Goal: Understand process/instructions: Learn about a topic

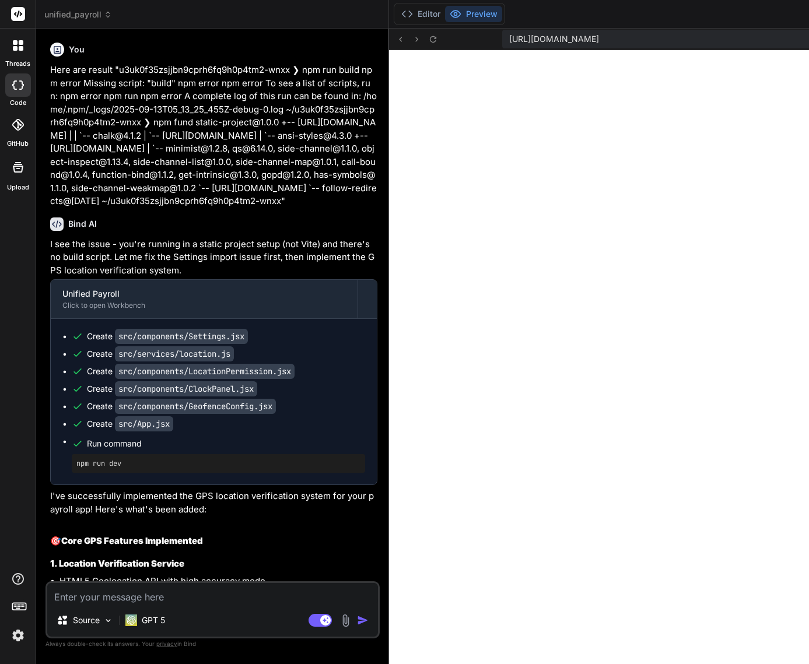
click at [128, 598] on textarea at bounding box center [212, 593] width 331 height 21
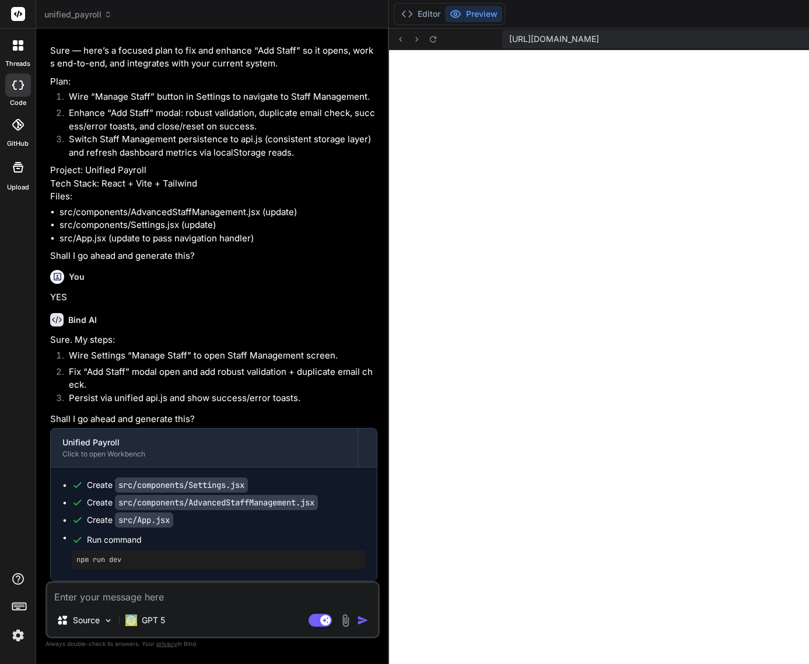
type textarea "N"
type textarea "x"
type textarea "D"
type textarea "x"
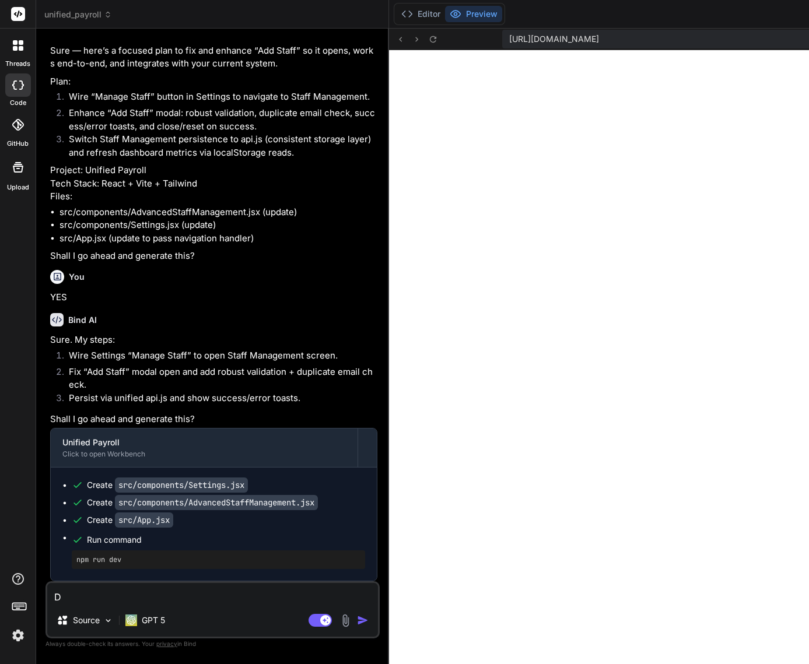
type textarea "Di"
type textarea "x"
type textarea "Dia"
type textarea "x"
type textarea "Diag"
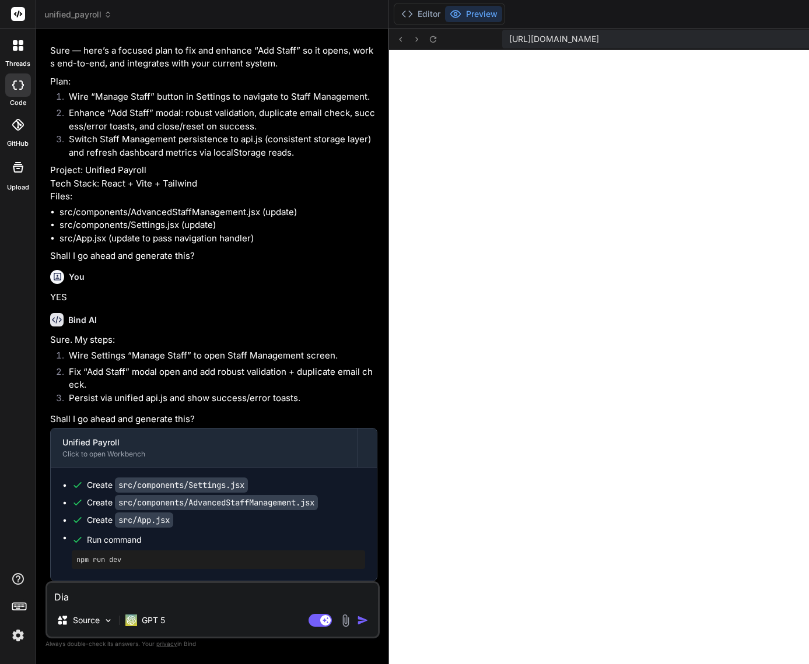
type textarea "x"
type textarea "Diagn"
type textarea "x"
type textarea "Diagno"
type textarea "x"
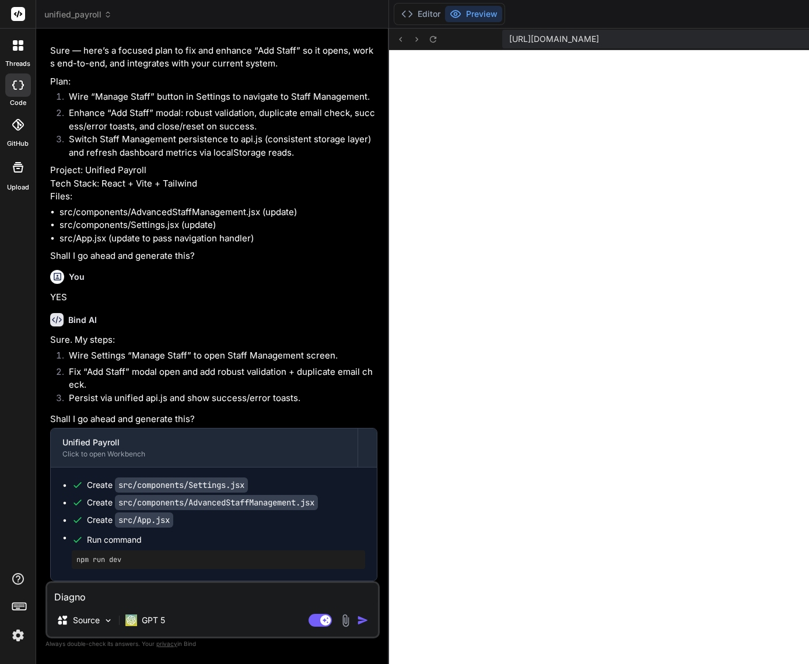
type textarea "Diagnos"
type textarea "x"
type textarea "Diagnose"
type textarea "x"
type textarea "Diagnose"
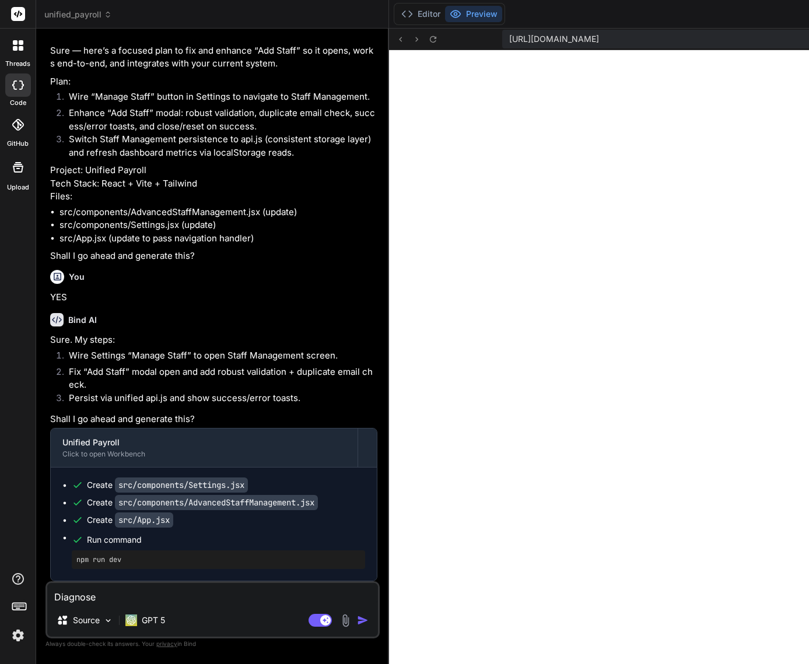
type textarea "x"
type textarea "Diagnose a"
type textarea "x"
type textarea "Diagnose an"
type textarea "x"
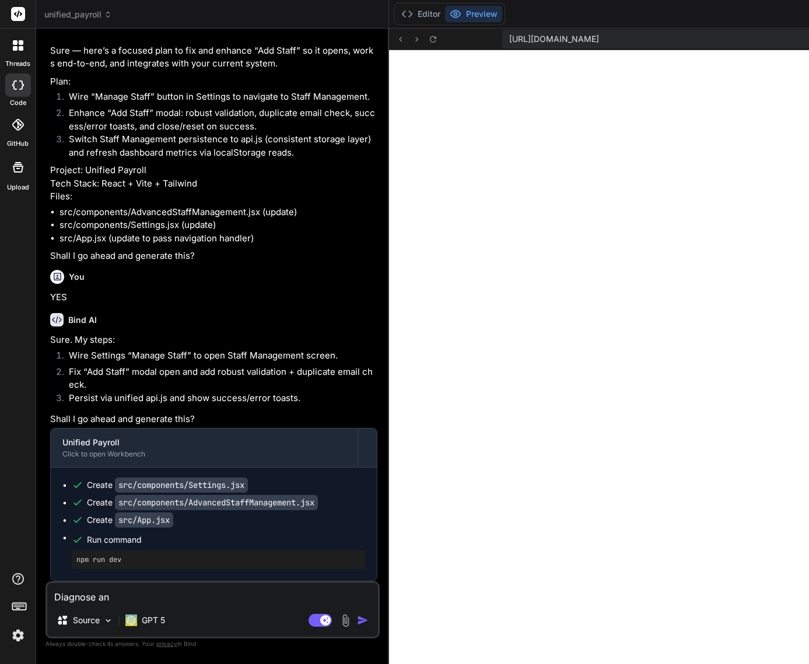
type textarea "Diagnose and"
type textarea "x"
type textarea "Diagnose and"
type textarea "x"
type textarea "Diagnose and a"
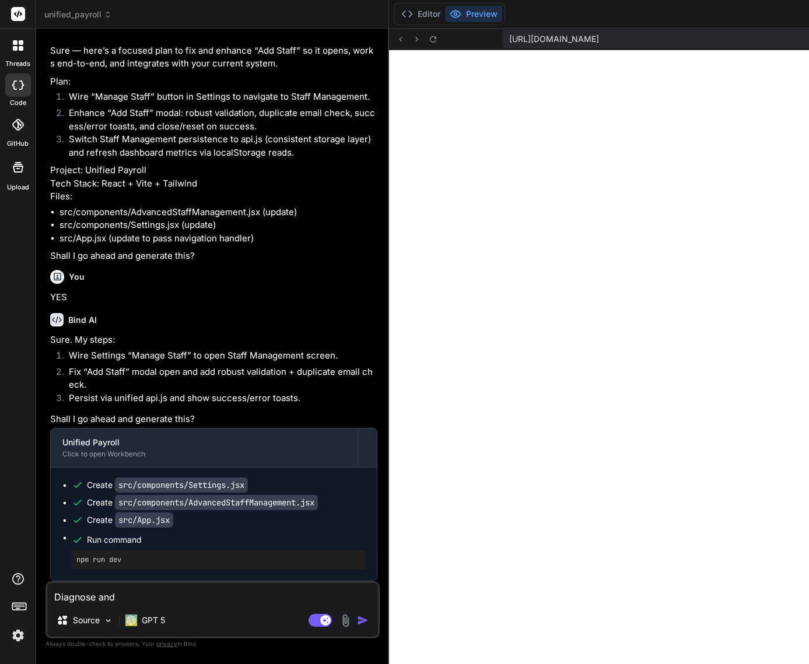
type textarea "x"
type textarea "Diagnose and an"
type textarea "x"
type textarea "Diagnose and [PERSON_NAME]"
type textarea "x"
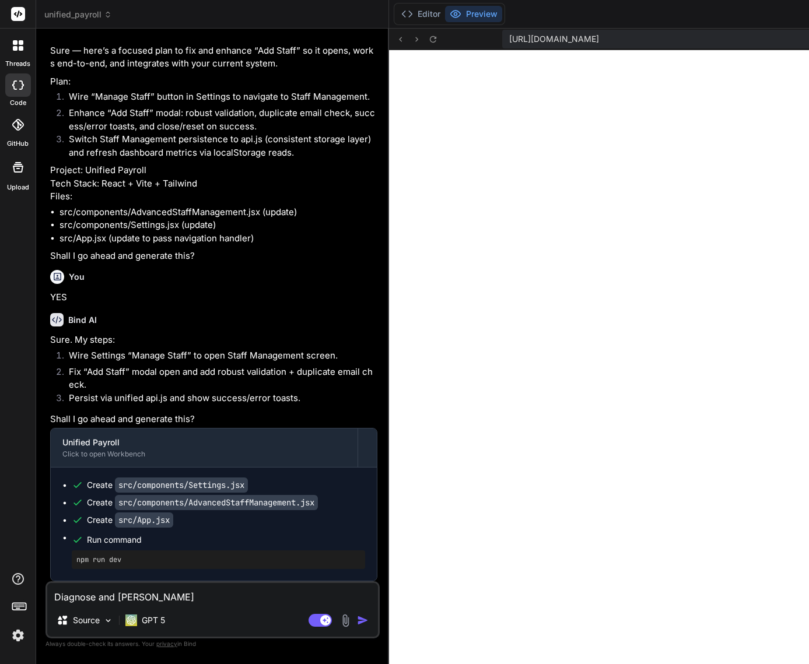
type textarea "Diagnose and anal"
type textarea "x"
type textarea "Diagnose and analy"
type textarea "x"
type textarea "Diagnose and analys"
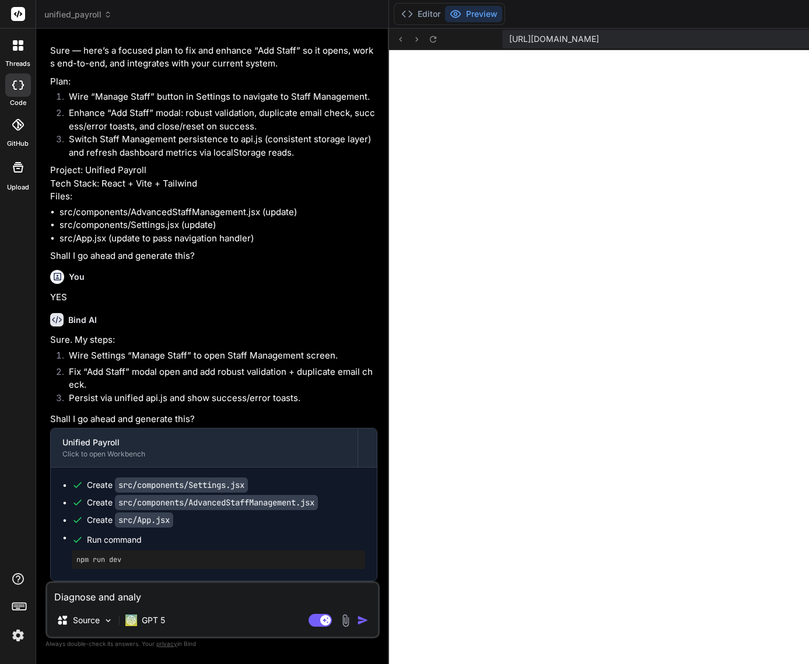
type textarea "x"
type textarea "Diagnose and analysi"
type textarea "x"
type textarea "Diagnose and analysis"
type textarea "x"
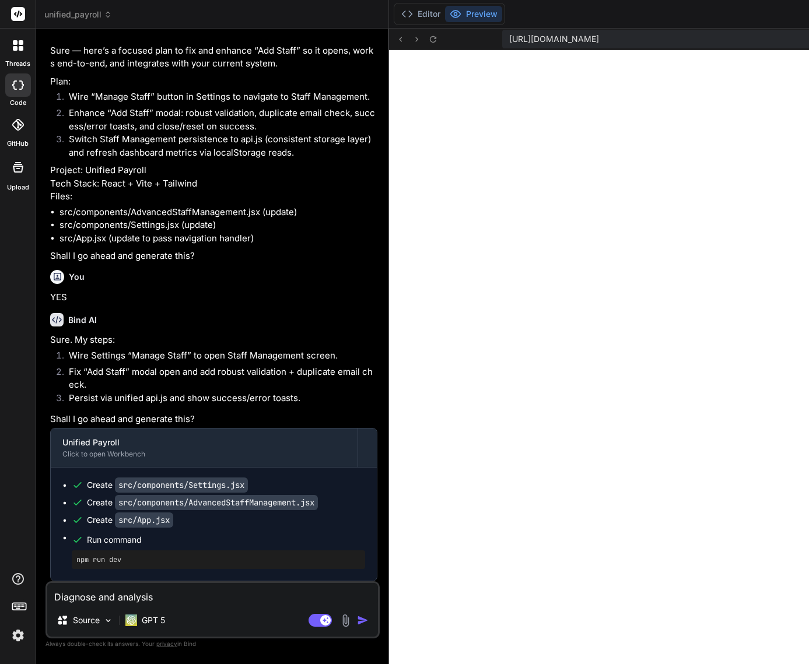
type textarea "Diagnose and analysis"
type textarea "x"
type textarea "Diagnose and analysis t"
type textarea "x"
type textarea "Diagnose and analysis to"
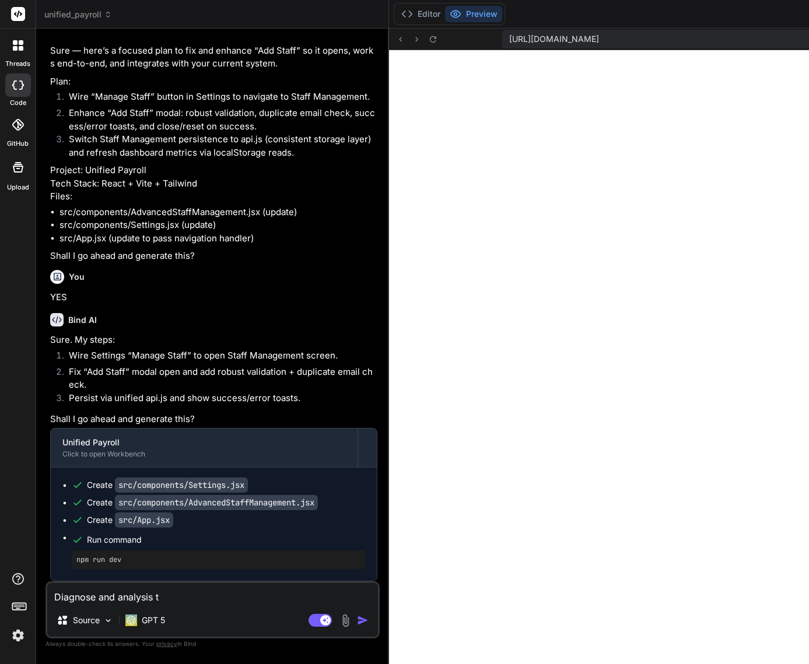
type textarea "x"
type textarea "Diagnose and analysis to"
type textarea "x"
type textarea "Diagnose and analysis to r"
type textarea "x"
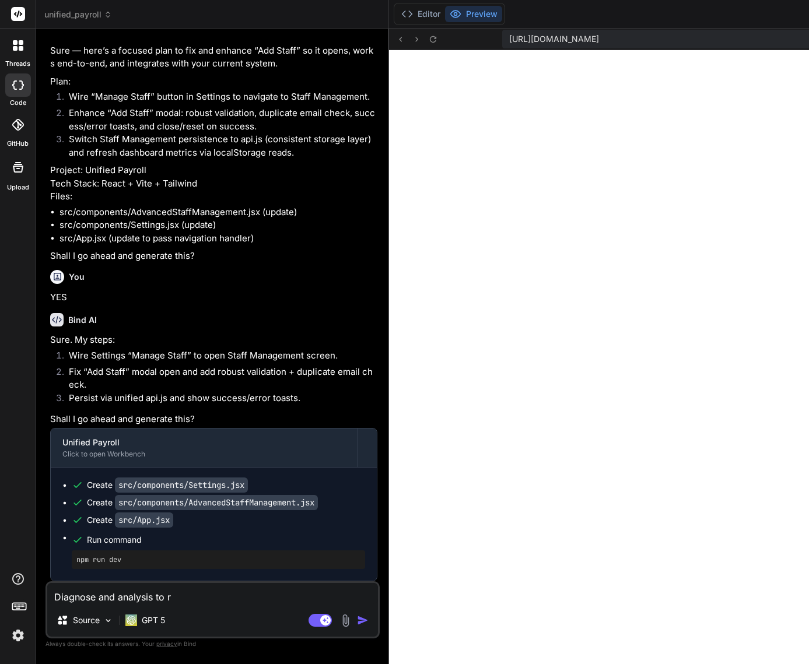
type textarea "Diagnose and analysis to re"
type textarea "x"
type textarea "Diagnose and analysis to rep"
type textarea "x"
type textarea "Diagnose and analysis to repl"
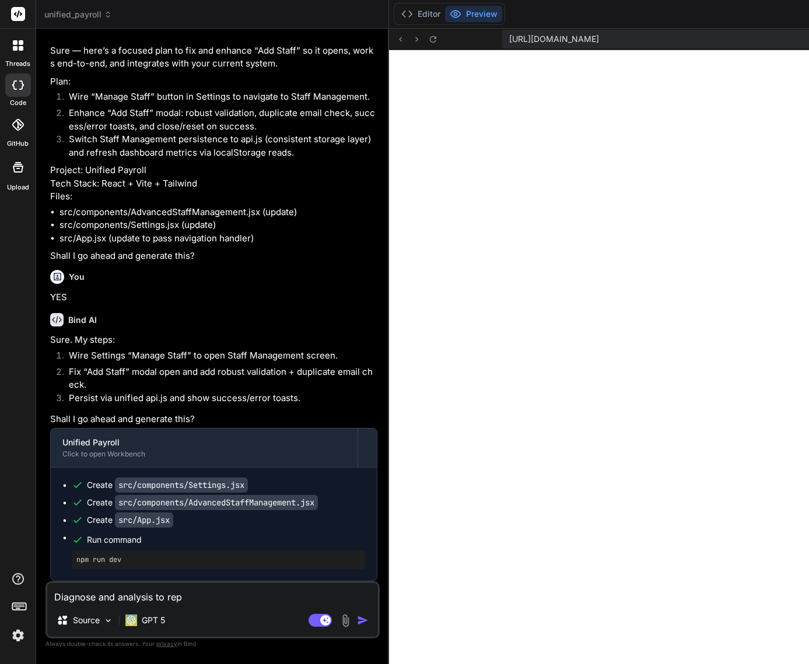
type textarea "x"
type textarea "Diagnose and analysis to repla"
type textarea "x"
type textarea "Diagnose and analysis to repl"
type textarea "x"
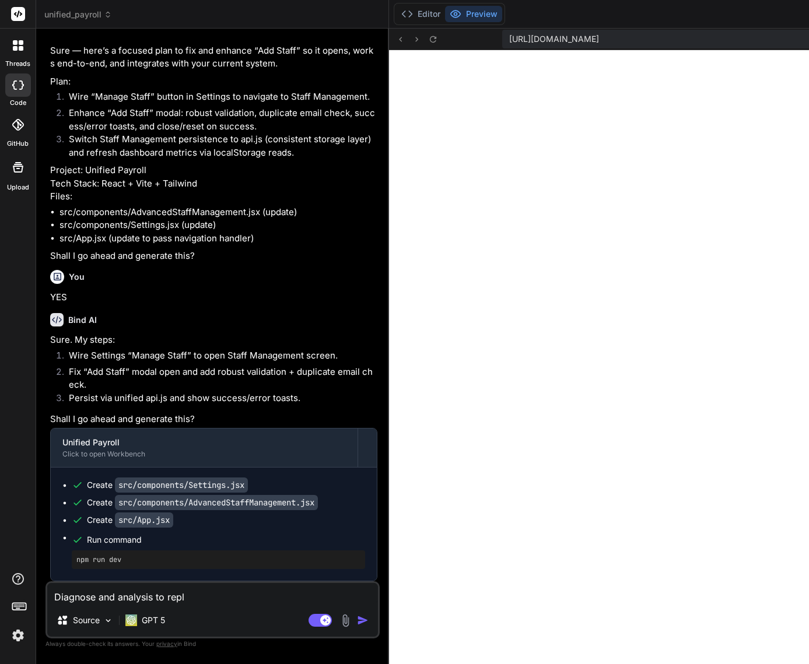
type textarea "Diagnose and analysis to rep"
type textarea "x"
type textarea "Diagnose and analysis to re"
type textarea "x"
type textarea "Diagnose and analysis to r"
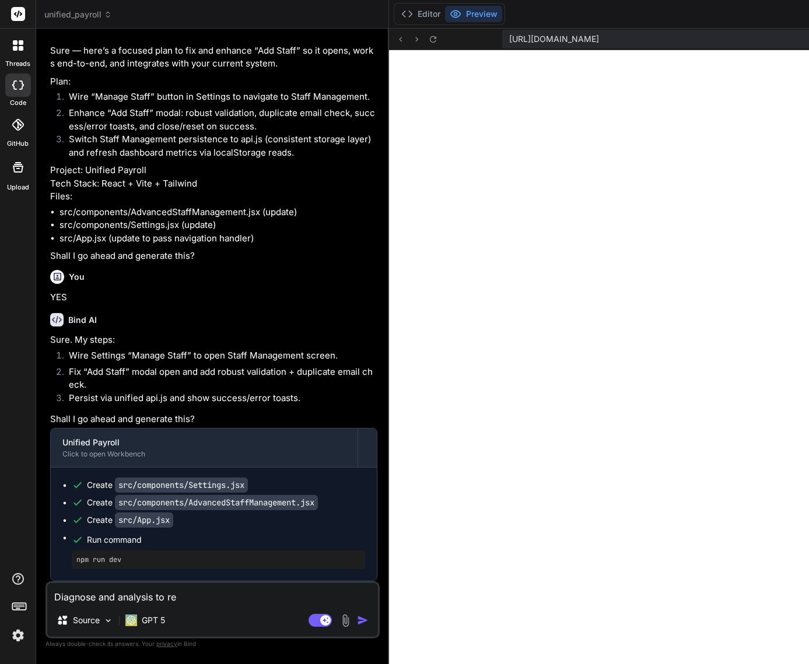
type textarea "x"
type textarea "Diagnose and analysis to"
type textarea "x"
type textarea "Diagnose and analysis to i"
type textarea "x"
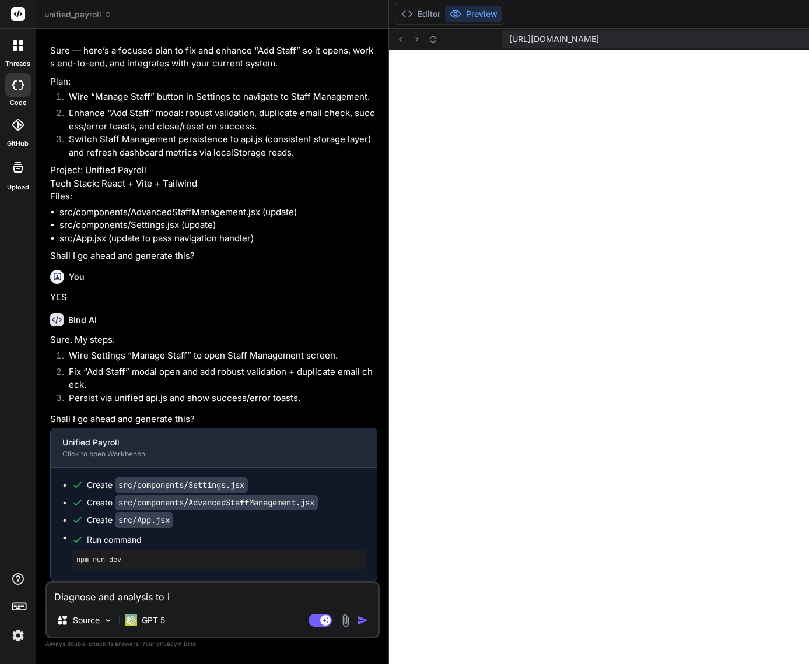
type textarea "Diagnose and analysis to"
type textarea "x"
type textarea "Diagnose and analysis to u"
type textarea "x"
type textarea "Diagnose and analysis to u["
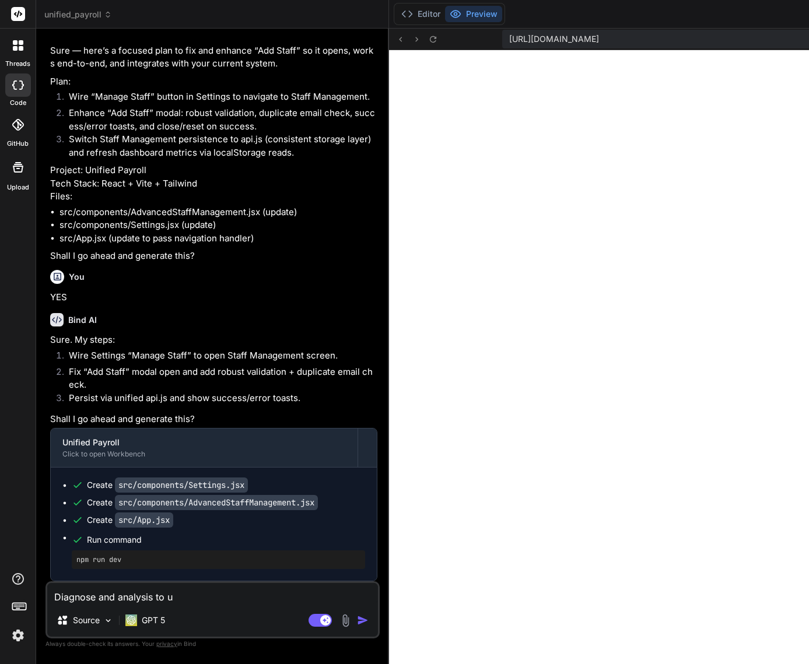
type textarea "x"
type textarea "Diagnose and analysis to u"
type textarea "x"
type textarea "Diagnose and analysis to"
type textarea "x"
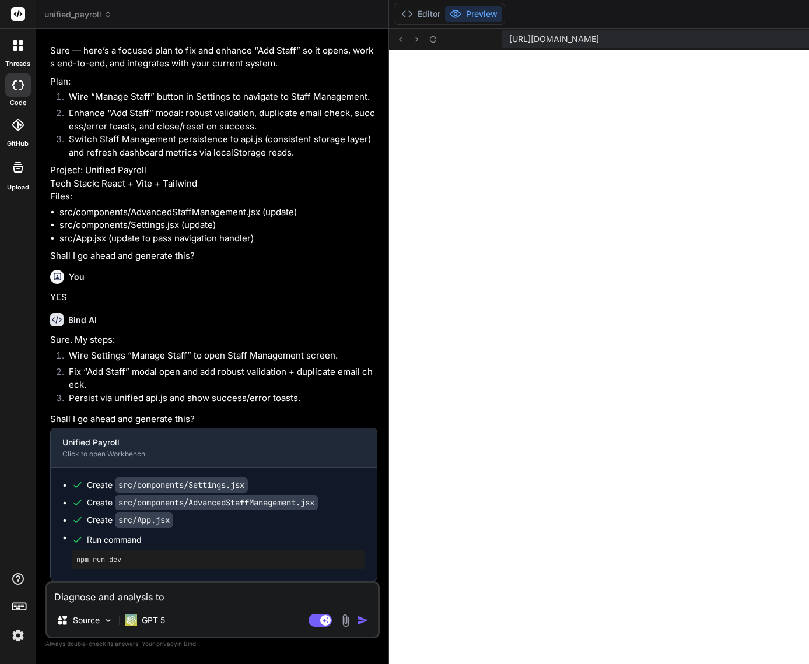
type textarea "Diagnose and analysis to i"
type textarea "x"
type textarea "Diagnose and analysis to im"
type textarea "x"
type textarea "Diagnose and analysis to imp"
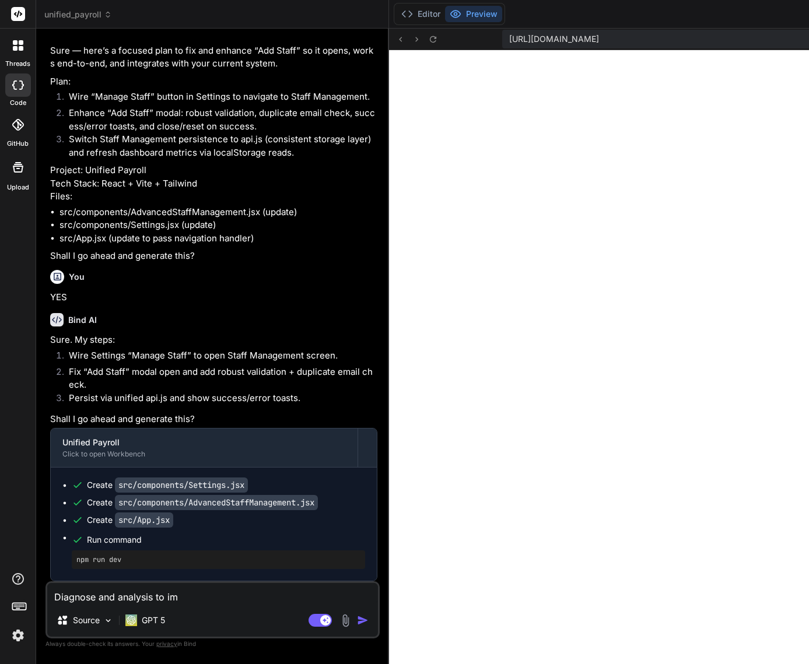
type textarea "x"
type textarea "Diagnose and analysis to impl"
type textarea "x"
type textarea "Diagnose and analysis to imple"
type textarea "x"
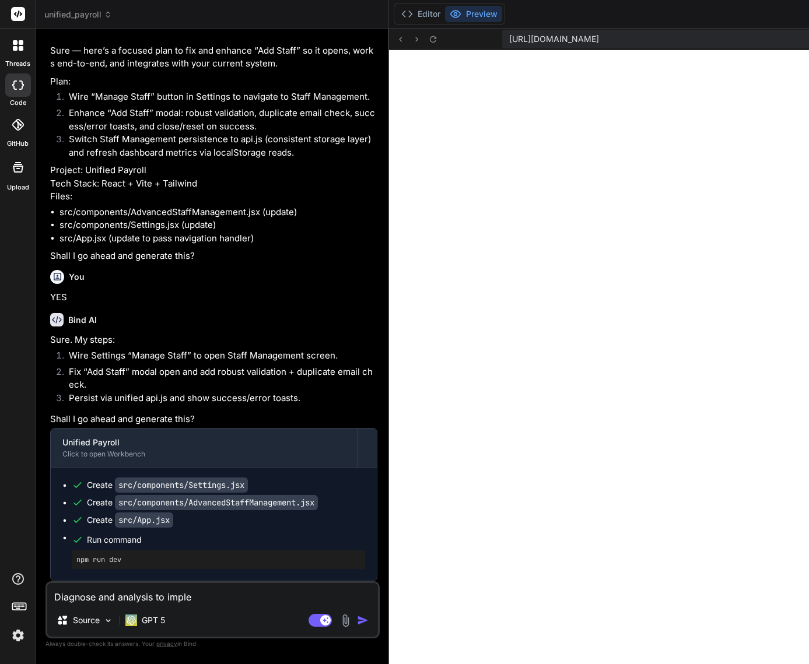
type textarea "Diagnose and analysis to implem"
type textarea "x"
type textarea "Diagnose and analysis to impleme"
type textarea "x"
type textarea "Diagnose and analysis to implemen"
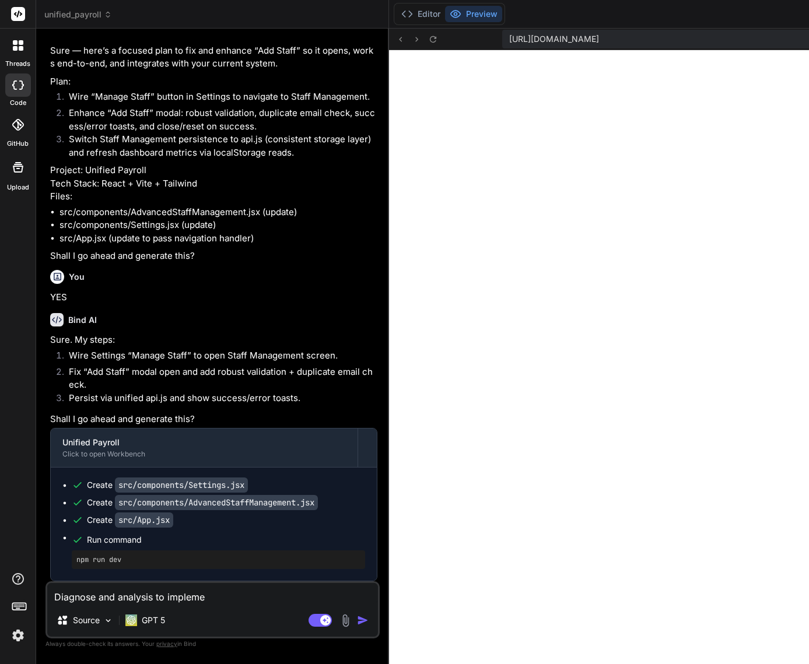
type textarea "x"
type textarea "Diagnose and analysis to implement"
type textarea "x"
type textarea "Diagnose and analysis to implement"
type textarea "x"
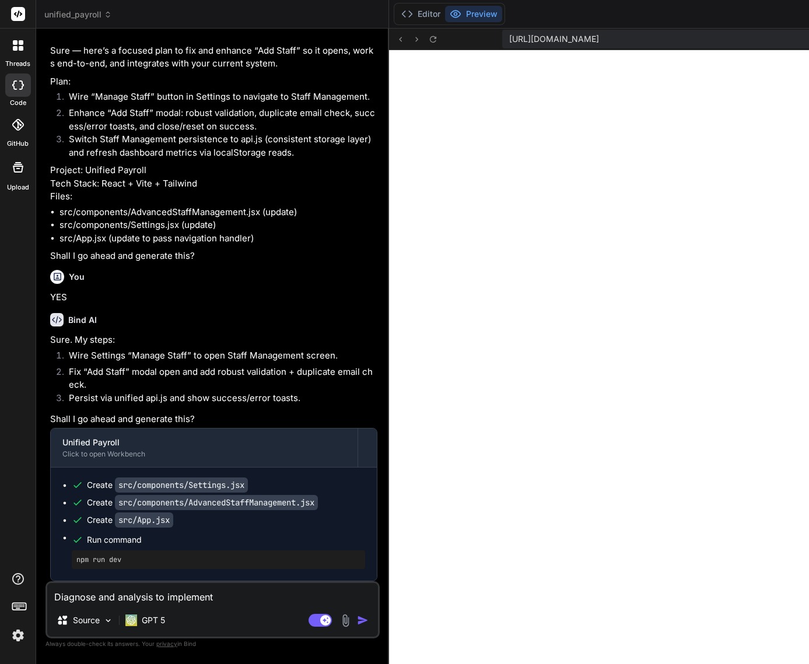
type textarea "Diagnose and analysis to implement t"
type textarea "x"
type textarea "Diagnose and analysis to implement th"
type textarea "x"
type textarea "Diagnose and analysis to implement the"
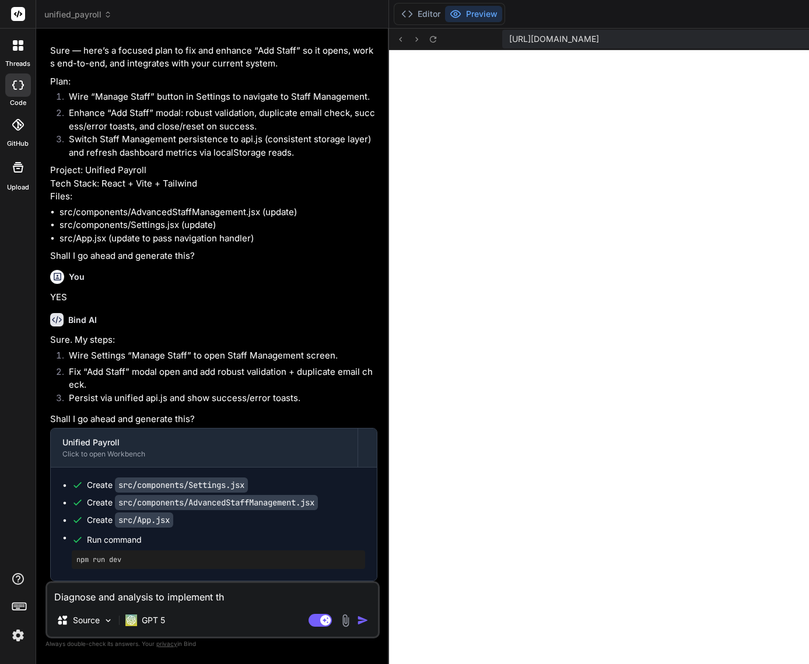
type textarea "x"
type textarea "Diagnose and analysis to implement thes"
type textarea "x"
type textarea "Diagnose and analysis to implement these"
type textarea "x"
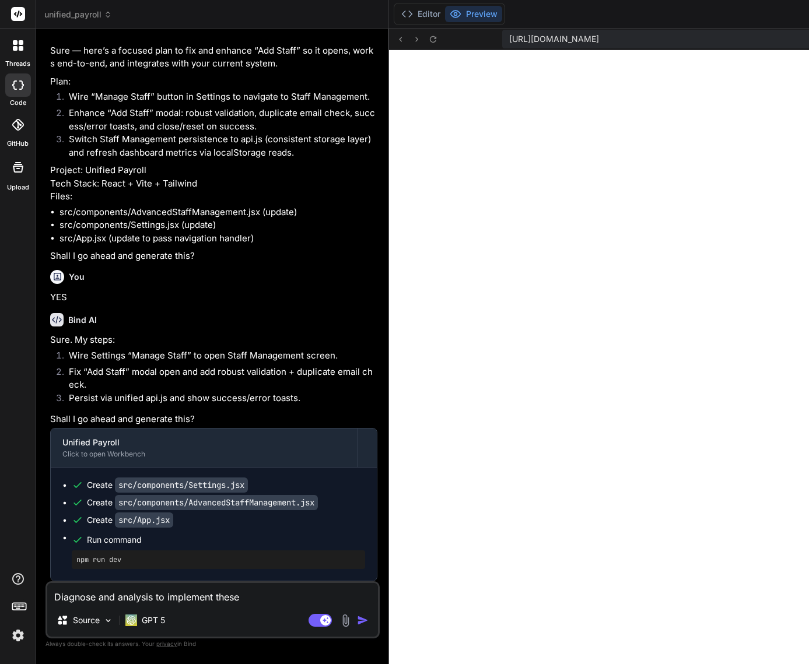
type textarea "Diagnose and analysis to implement these"
type textarea "x"
type textarea "Diagnose and analysis to implement these t"
type textarea "x"
type textarea "Diagnose and analysis to implement these te"
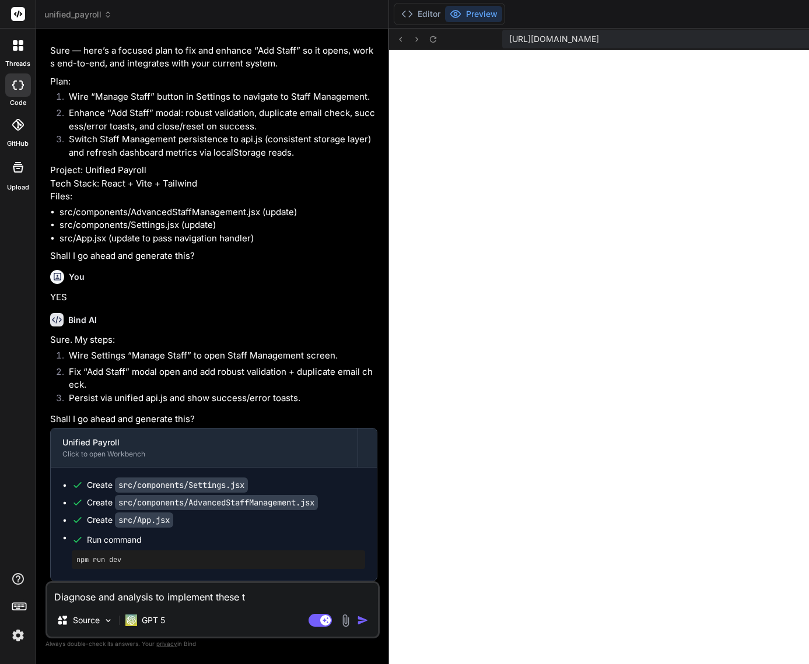
type textarea "x"
type textarea "Diagnose and analysis to implement these ter"
type textarea "x"
type textarea "Diagnose and analysis to implement these term"
type textarea "x"
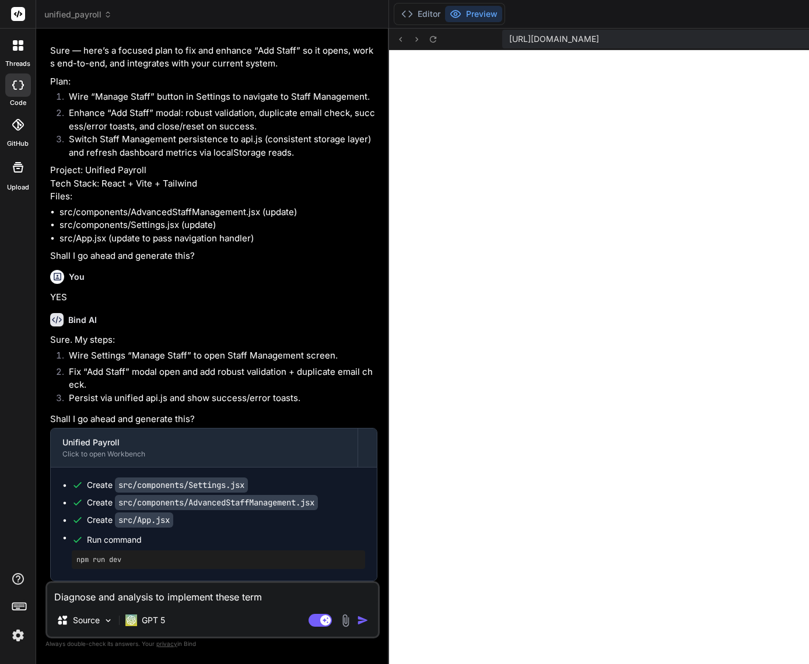
type textarea "Diagnose and analysis to implement these terms"
type textarea "x"
type textarea "Diagnose and analysis to implement these terms,"
type textarea "x"
type textarea "Diagnose and analysis to implement these terms,"
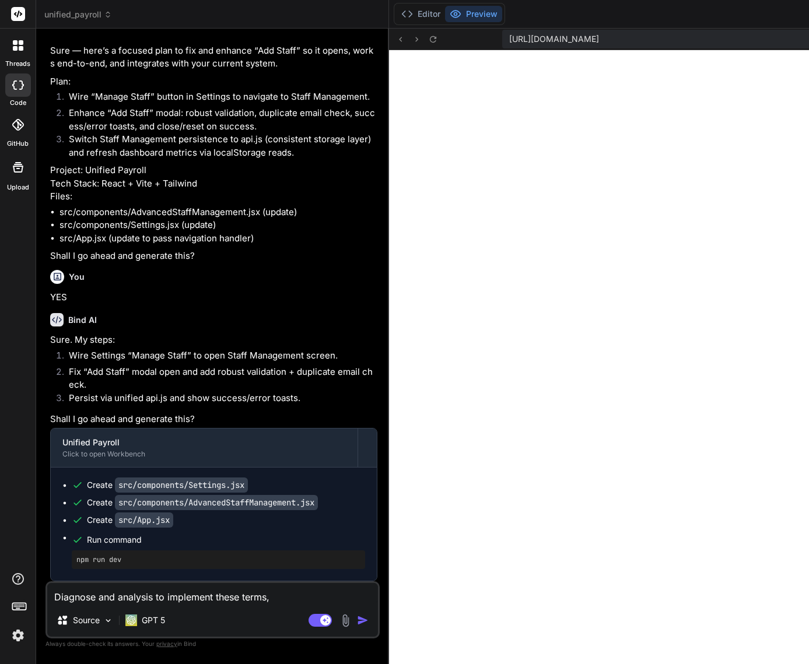
type textarea "x"
type textarea "Diagnose and analysis to implement these terms, w"
type textarea "x"
type textarea "Diagnose and analysis to implement these terms, wo"
type textarea "x"
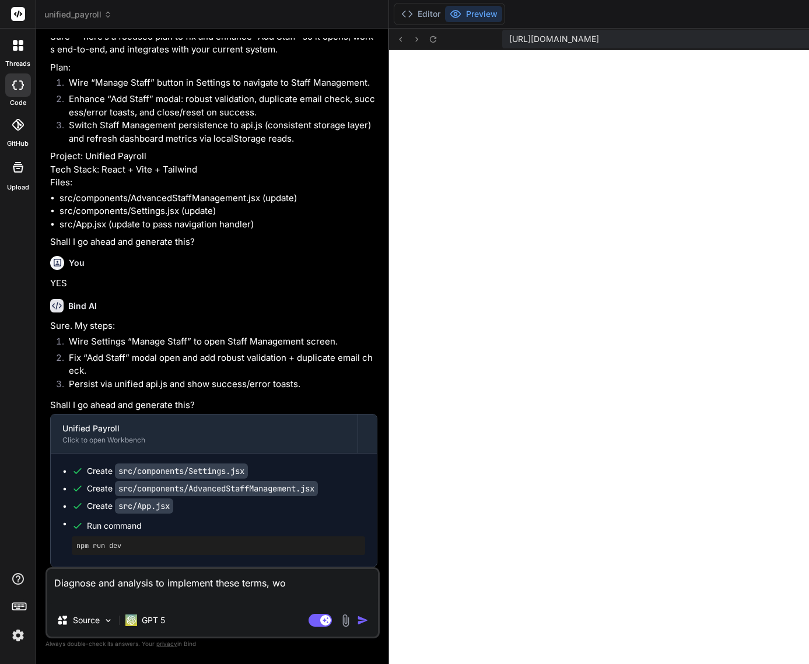
type textarea "Diagnose and analysis to implement these terms, wor"
type textarea "x"
type textarea "Diagnose and analysis to implement these terms, work"
type textarea "x"
type textarea "Diagnose and analysis to implement these terms, wor"
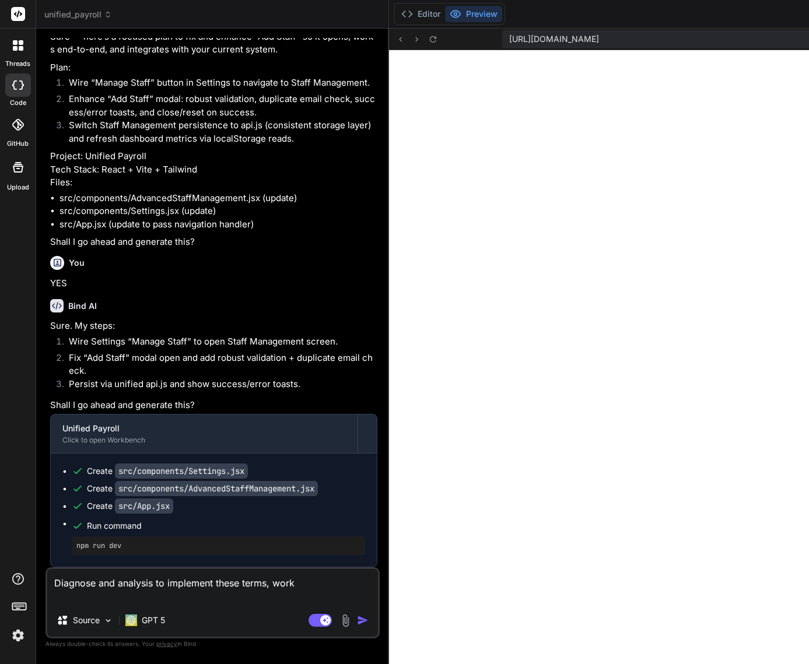
type textarea "x"
type textarea "Diagnose and analysis to implement these terms, word"
type textarea "x"
type textarea "Diagnose and analysis to implement these terms, wordi"
type textarea "x"
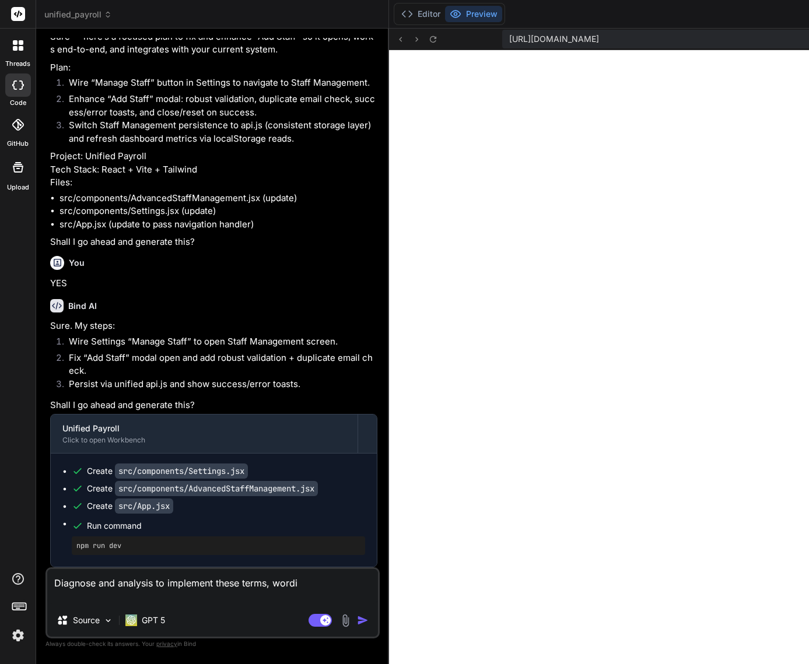
type textarea "Diagnose and analysis to implement these terms, wordin"
type textarea "x"
type textarea "Diagnose and analysis to implement these terms, wording"
type textarea "x"
type textarea "Diagnose and analysis to implement these terms, wording"
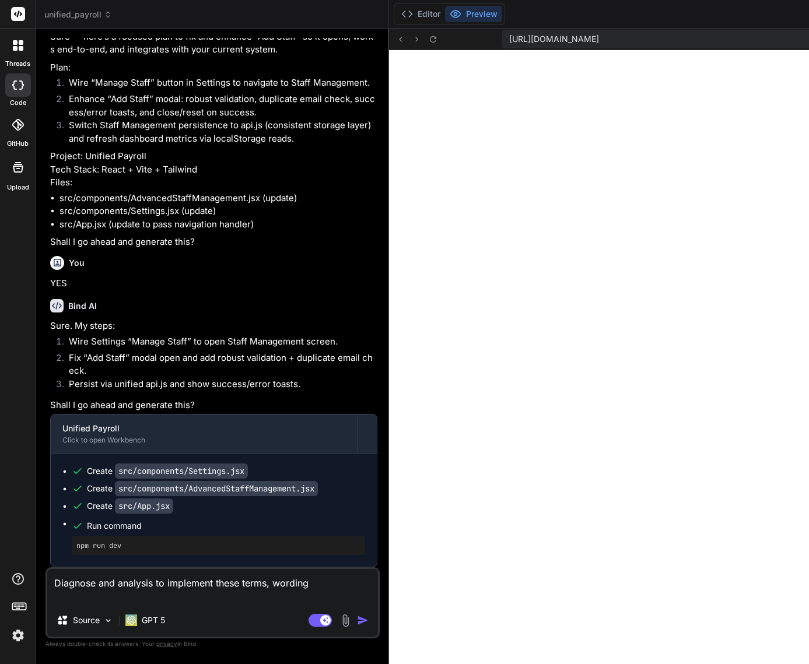
type textarea "x"
type textarea "Diagnose and analysis to implement these terms, wording c"
type textarea "x"
type textarea "Diagnose and analysis to implement these terms, wording ch"
type textarea "x"
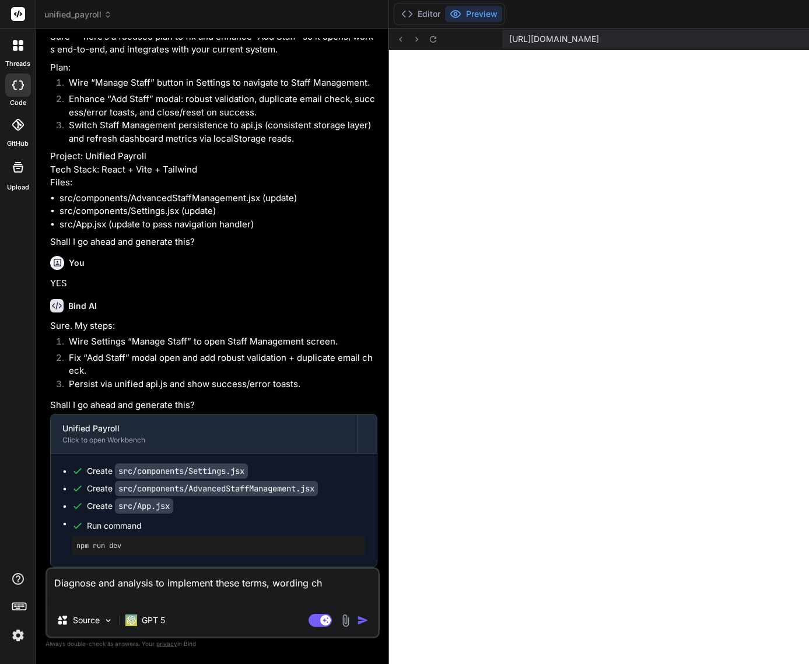
type textarea "Diagnose and analysis to implement these terms, wording cha"
type textarea "x"
type textarea "Diagnose and analysis to implement these terms, wording chan"
type textarea "x"
type textarea "Diagnose and analysis to implement these terms, wording [PERSON_NAME]"
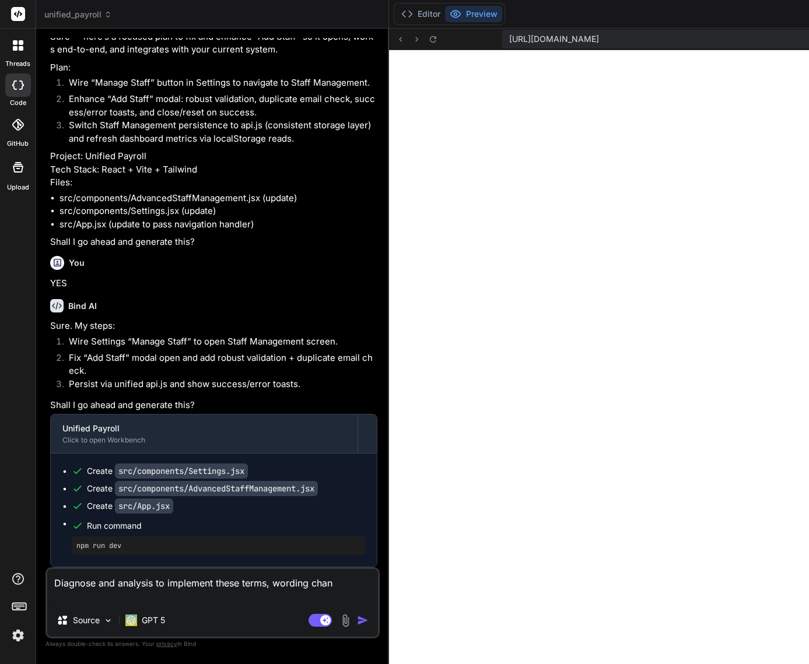
type textarea "x"
type textarea "Diagnose and analysis to implement these terms, wording change"
type textarea "x"
type textarea "Diagnose and analysis to implement these terms, wording change"
type textarea "x"
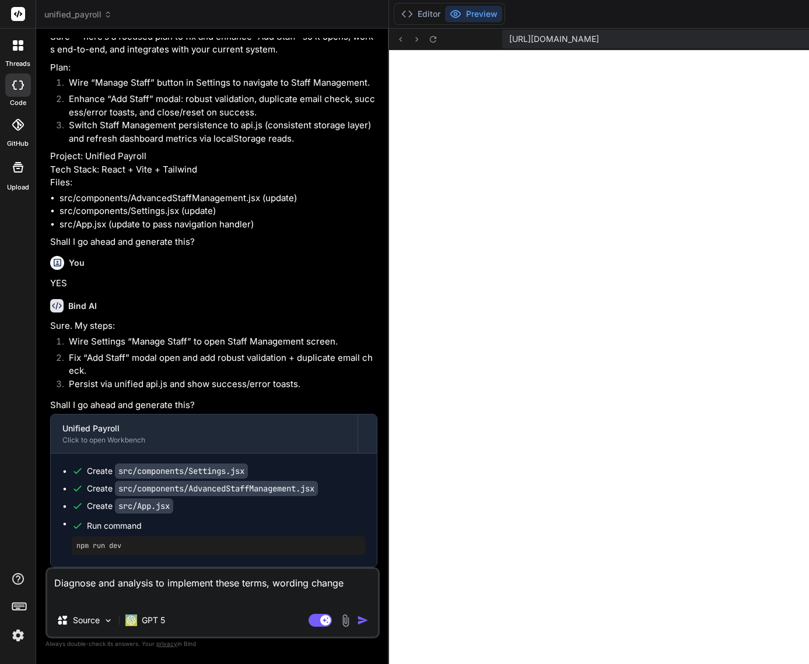
type textarea "Diagnose and analysis to implement these terms, wording change o"
type textarea "x"
type textarea "Diagnose and analysis to implement these terms, wording change of"
type textarea "x"
type textarea "Diagnose and analysis to implement these terms, wording change of"
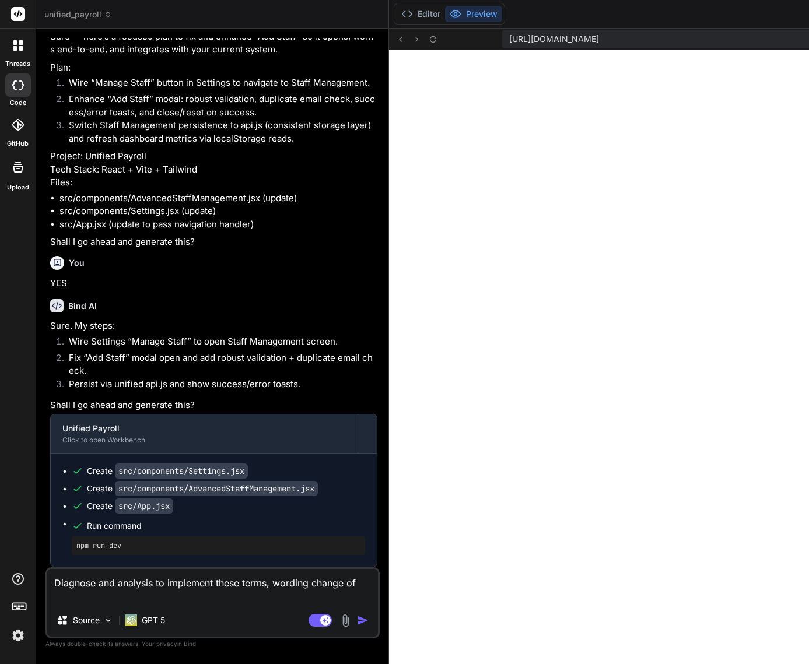
type textarea "x"
type textarea "Diagnose and analysis to implement these terms, wording change of c"
type textarea "x"
type textarea "Diagnose and analysis to implement these terms, wording change of cu"
type textarea "x"
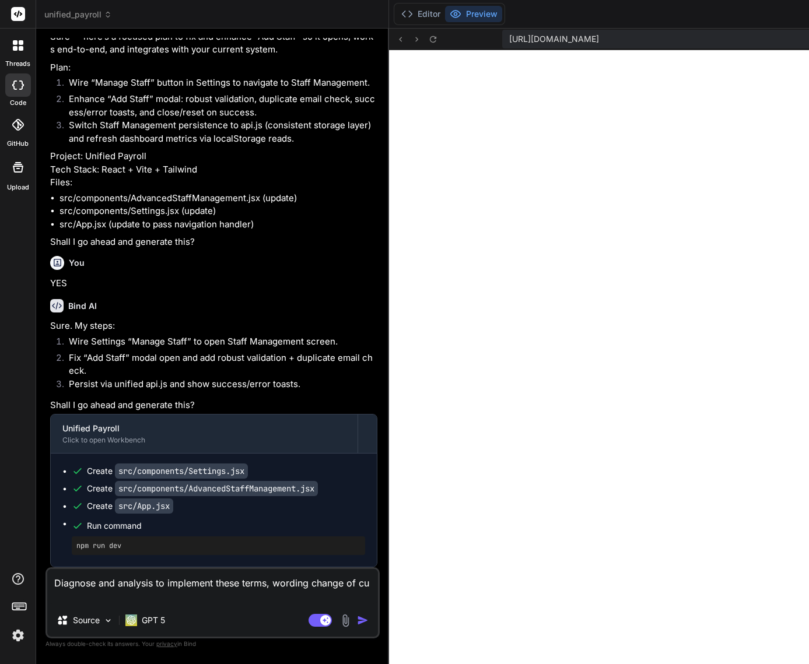
type textarea "Diagnose and analysis to implement these terms, wording change of cur"
type textarea "x"
type textarea "Diagnose and analysis to implement these terms, wording change of curr"
type textarea "x"
type textarea "Diagnose and analysis to implement these terms, wording change of curre"
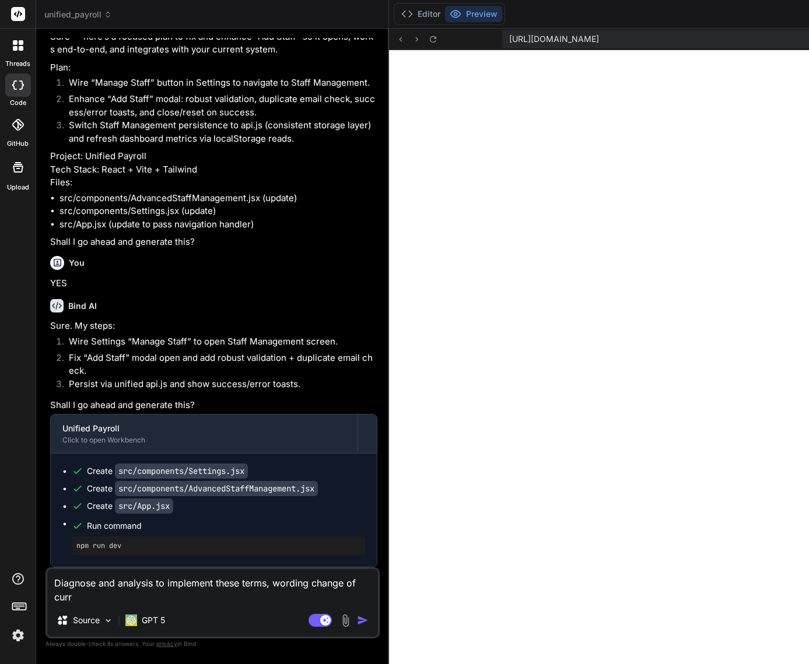
type textarea "x"
type textarea "Diagnose and analysis to implement these terms, wording change of curren"
type textarea "x"
type textarea "Diagnose and analysis to implement these terms, wording change of current"
type textarea "x"
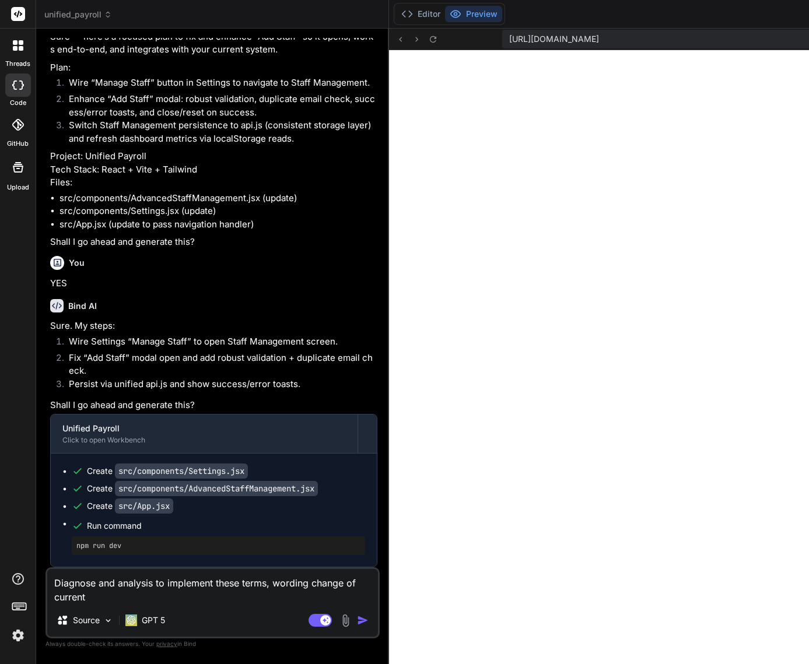
type textarea "Diagnose and analysis to implement these terms, wording change of current"
type textarea "x"
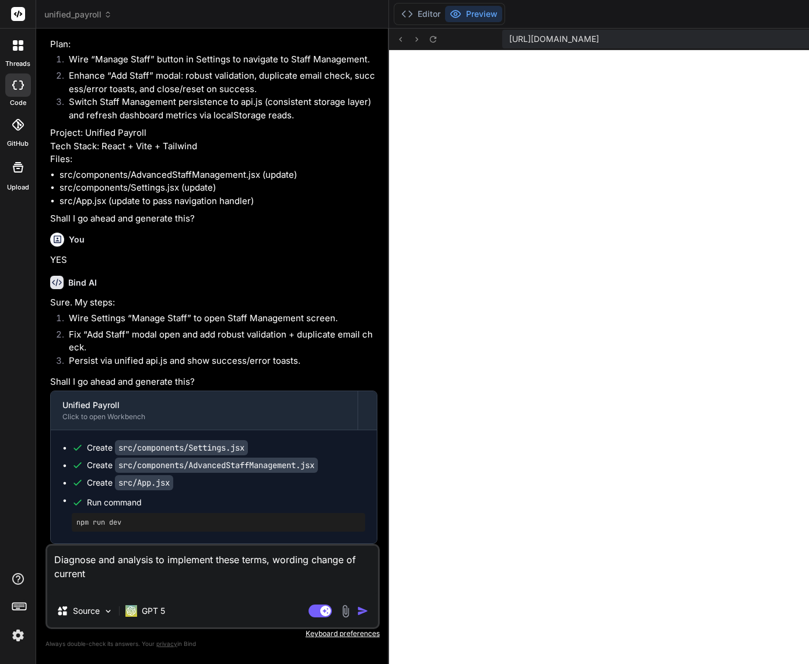
type textarea "Diagnose and analysis to implement these terms, wording change of current P"
type textarea "x"
type textarea "Diagnose and analysis to implement these terms, wording change of current Pa"
type textarea "x"
type textarea "Diagnose and analysis to implement these terms, wording change of current Pay"
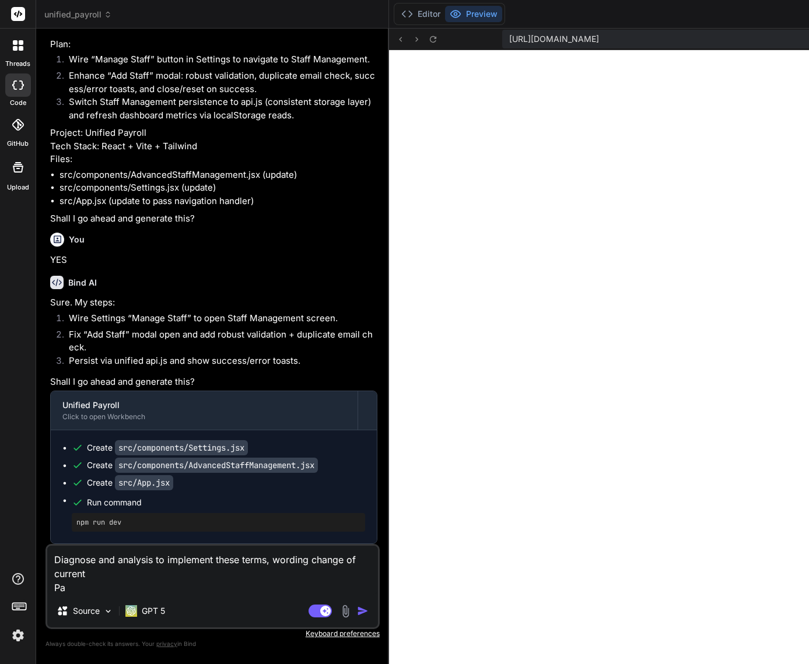
type textarea "x"
type textarea "Diagnose and analysis to implement these terms, wording change of current Pay"
type textarea "x"
type textarea "Diagnose and analysis to implement these terms, wording change of current Pay S"
type textarea "x"
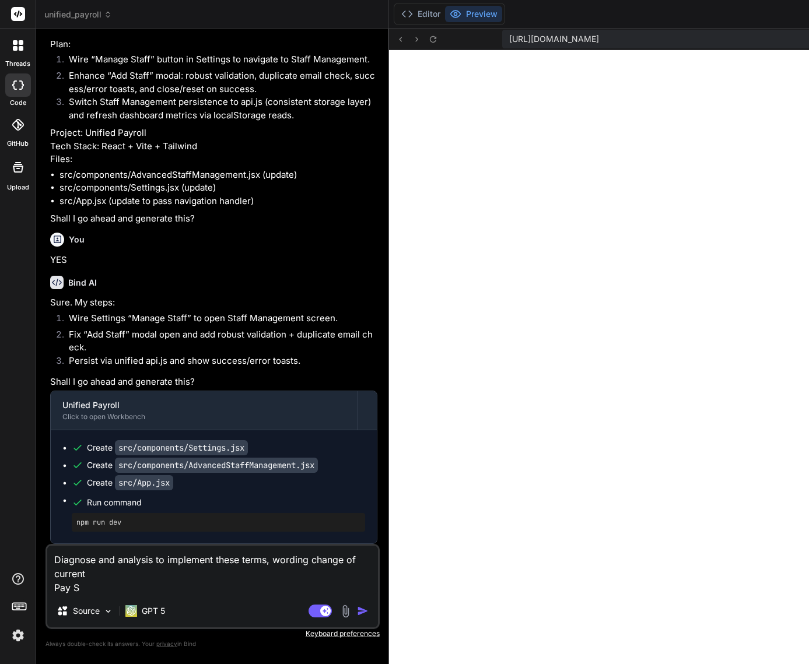
type textarea "Diagnose and analysis to implement these terms, wording change of current Pay Ss"
type textarea "x"
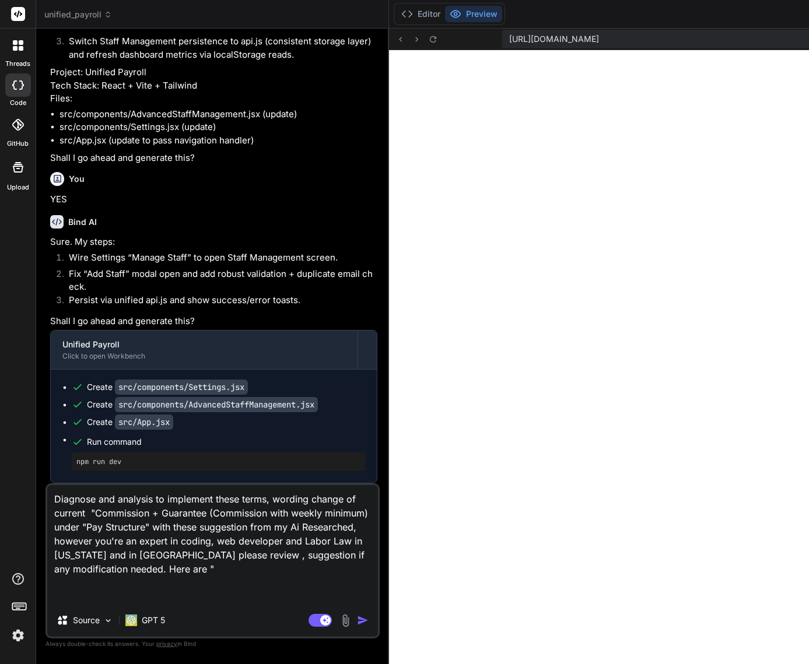
click at [211, 598] on textarea "Diagnose and analysis to implement these terms, wording change of current "Comm…" at bounding box center [212, 544] width 331 height 119
paste textarea "KEY COMPLIANCE LANGUAGE"
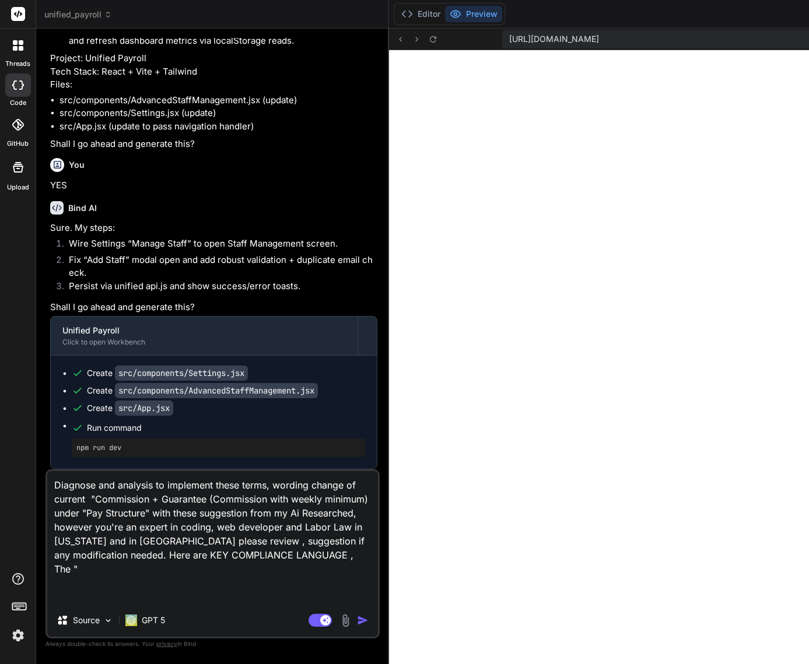
paste textarea "COMPLIANT REPLACEMENT TERMS"
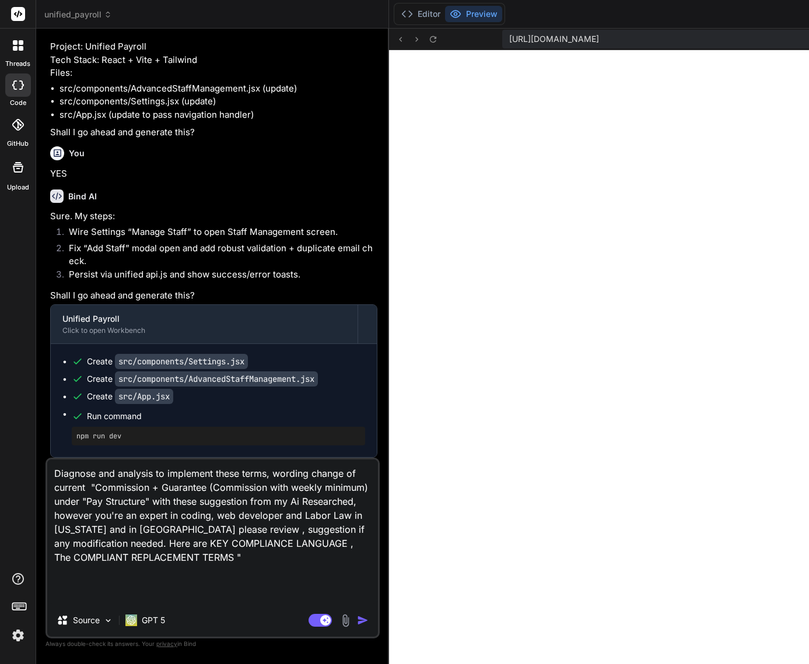
click at [226, 598] on textarea "Diagnose and analysis to implement these terms, wording change of current "Comm…" at bounding box center [212, 532] width 331 height 145
paste textarea "Advance Commission System""
paste textarea "Recommended Wording:"
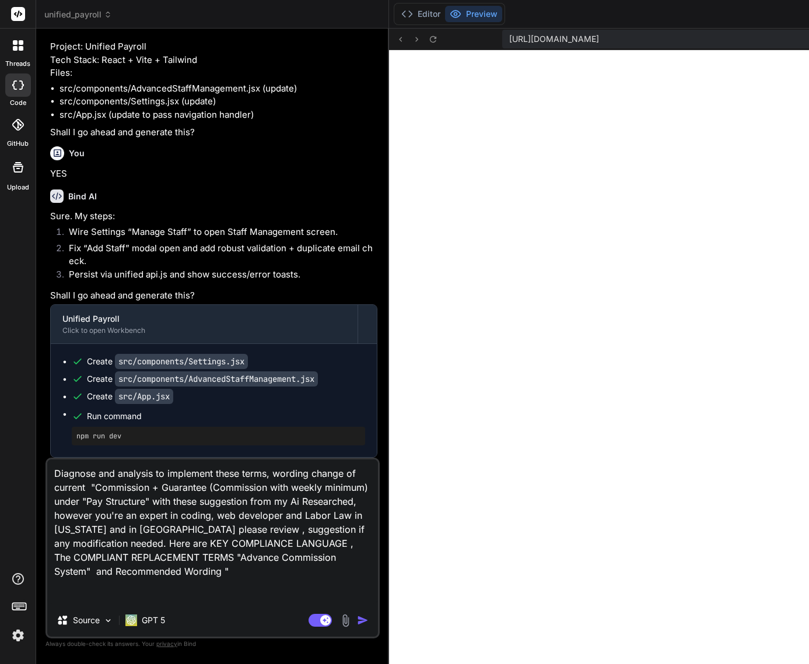
paste textarea ""Commission earnings with available advance payments, reconciled against actual…"
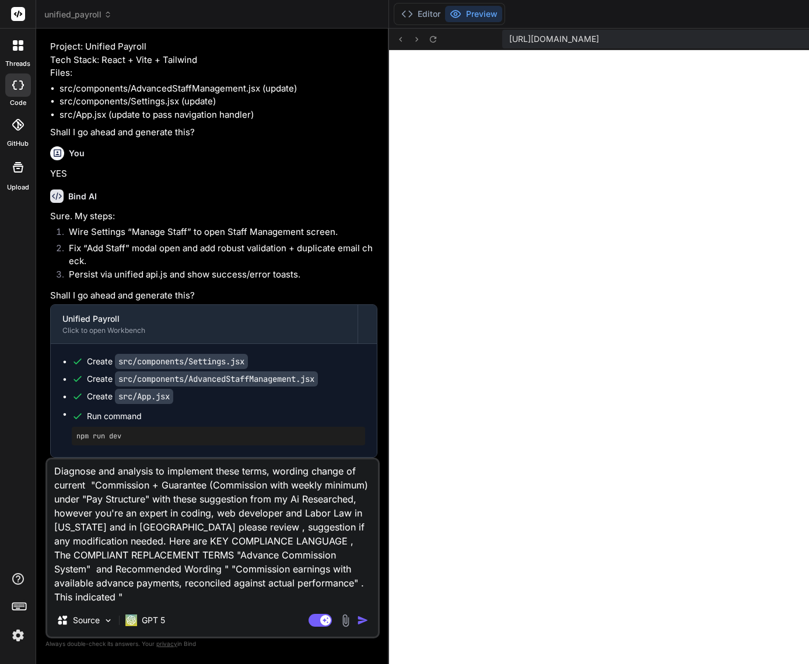
paste textarea ""Optional" or "Discretionary" Shows contractor choice, not employer obligation …"
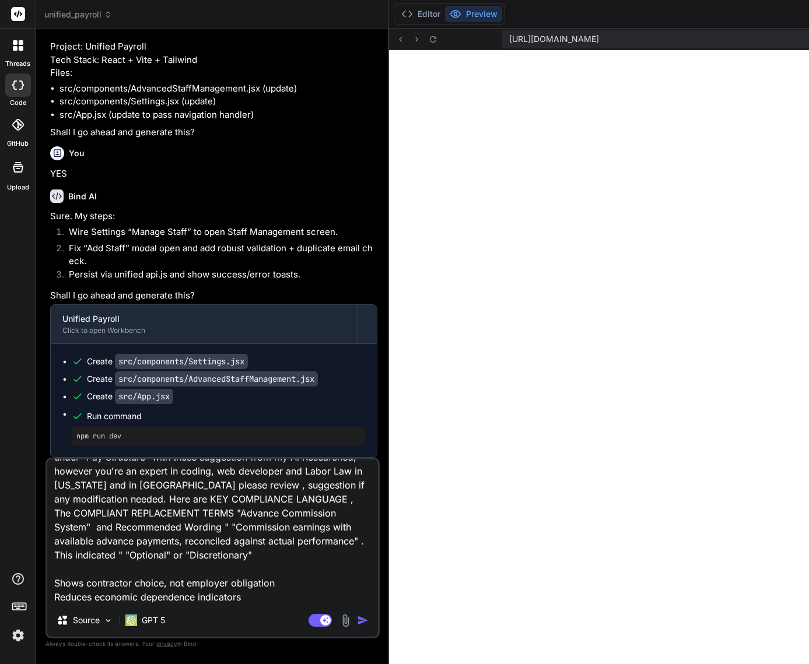
scroll to position [127, 0]
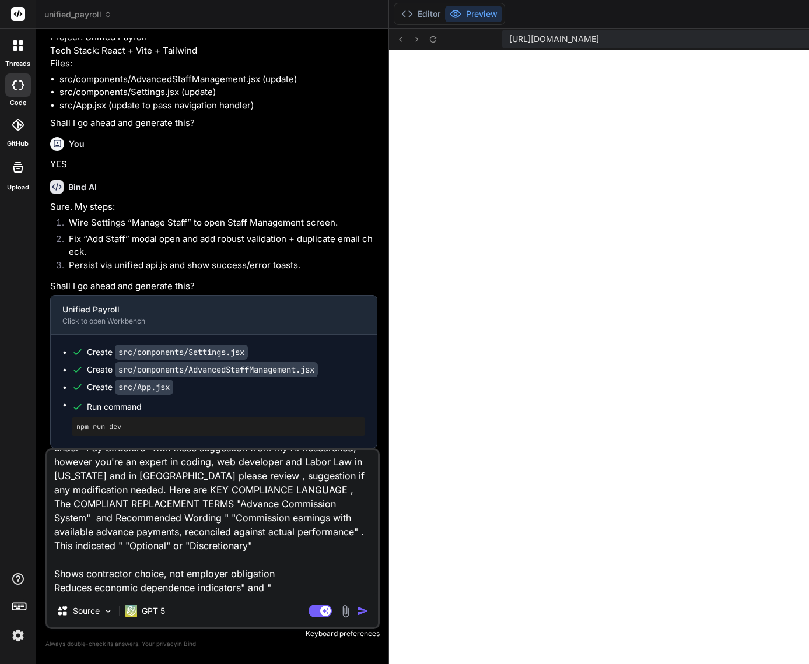
paste textarea "SPECIFIC IMPLEMENTATION WORDING Contract Language Example: "Contractor earns [X…"
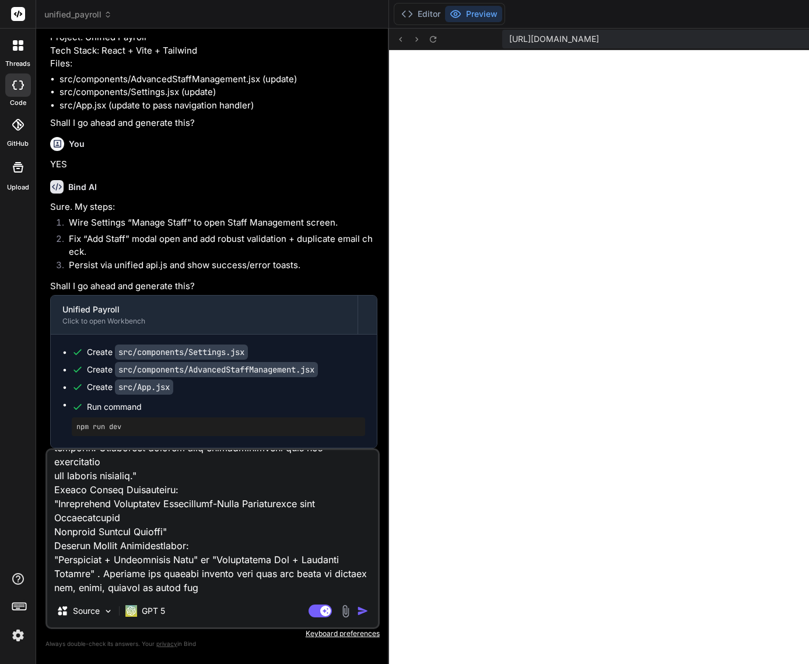
scroll to position [449, 0]
paste textarea "TERMS TO COMPLETELY AVOID ❌ "Guarantee" - Implies no risk of loss ❌ "Minimum" -…"
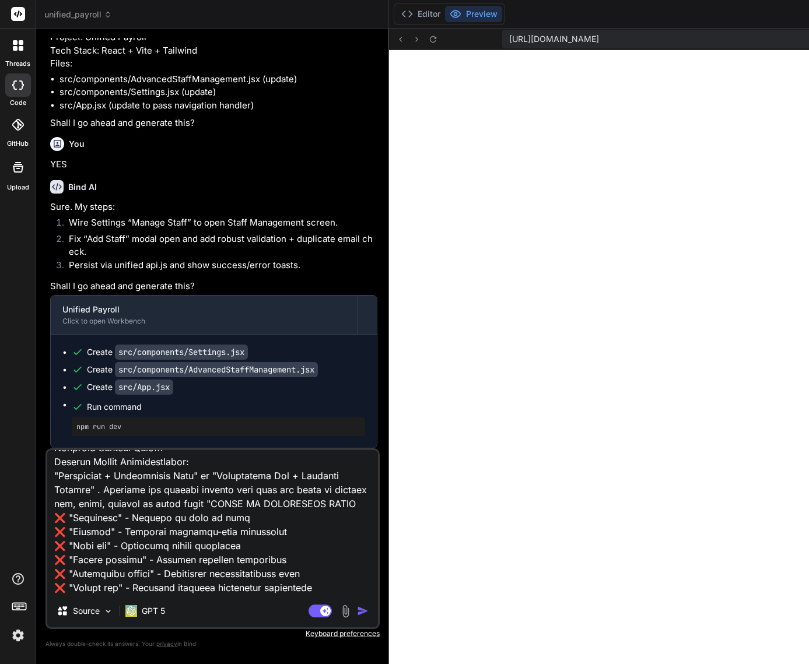
scroll to position [589, 0]
paste textarea "RECOMMENDED TRANSITION COMMUNICATION To Current Contractors: "We're enhancing o…"
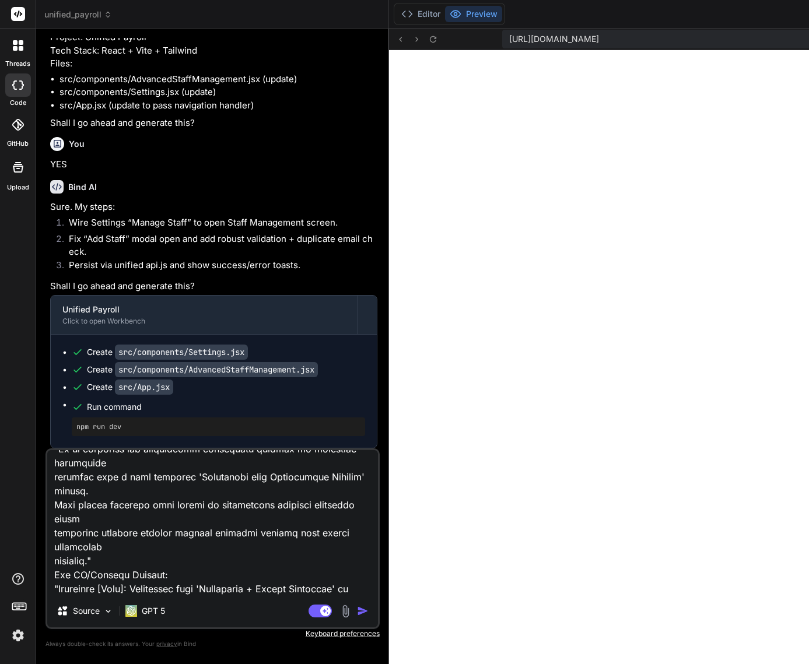
scroll to position [953, 0]
